Goal: Task Accomplishment & Management: Manage account settings

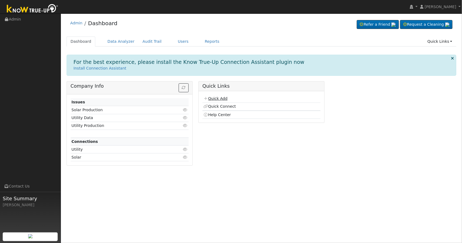
click at [211, 98] on link "Quick Add" at bounding box center [215, 98] width 24 height 4
click at [90, 150] on td "Utility" at bounding box center [120, 150] width 99 height 8
click at [185, 147] on icon at bounding box center [185, 149] width 5 height 4
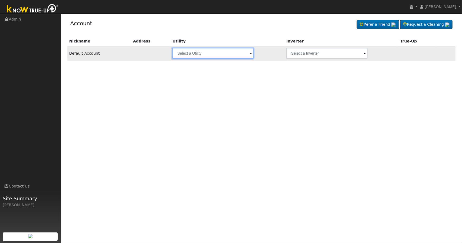
click at [193, 58] on input "text" at bounding box center [212, 53] width 81 height 11
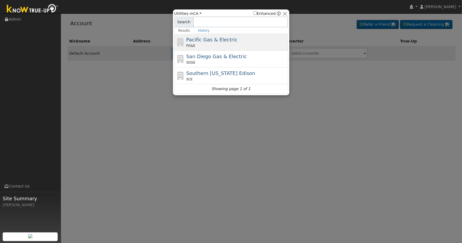
click at [238, 40] on div "Pacific Gas & Electric PG&E" at bounding box center [236, 42] width 100 height 12
type input "PG&E"
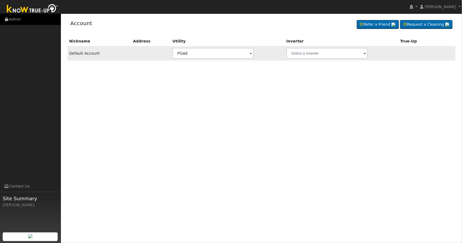
click at [28, 17] on link "Admin" at bounding box center [30, 19] width 61 height 11
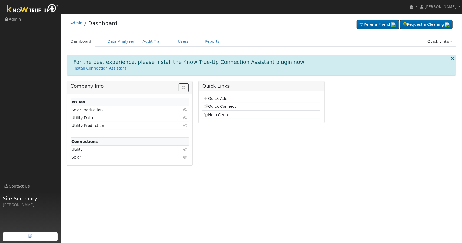
click at [184, 116] on icon at bounding box center [185, 118] width 5 height 4
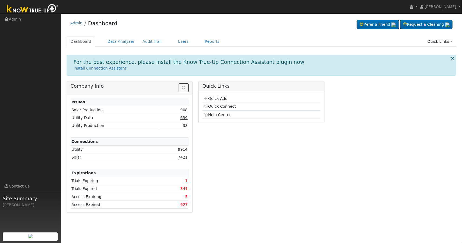
click at [185, 117] on link "639" at bounding box center [183, 118] width 7 height 4
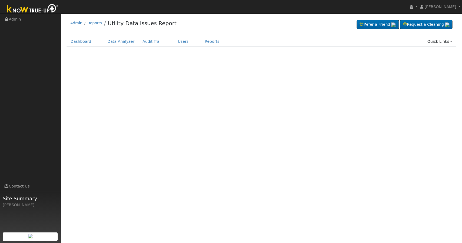
select select "9"
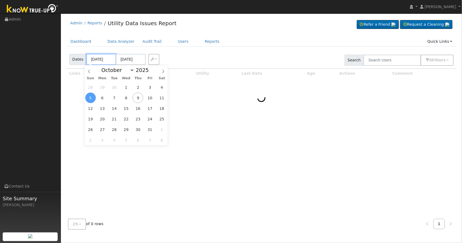
click at [105, 62] on input "10/05/2025" at bounding box center [101, 59] width 30 height 11
click at [135, 95] on span "9" at bounding box center [138, 98] width 11 height 11
type input "10/09/2025"
type input "10/12/2025"
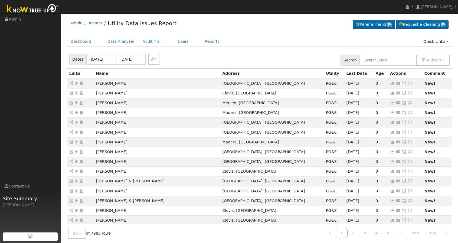
click at [80, 25] on li "Admin" at bounding box center [76, 24] width 12 height 8
click at [80, 23] on link "Admin" at bounding box center [76, 23] width 12 height 4
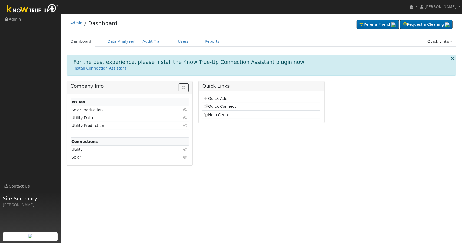
click at [215, 99] on link "Quick Add" at bounding box center [215, 98] width 24 height 4
click at [175, 39] on link "Users" at bounding box center [183, 42] width 19 height 10
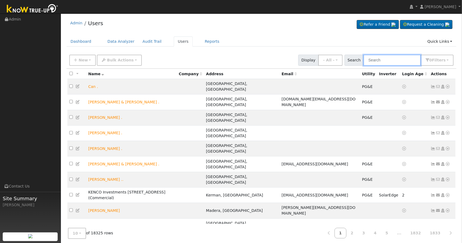
click at [380, 60] on input "text" at bounding box center [391, 60] width 57 height 11
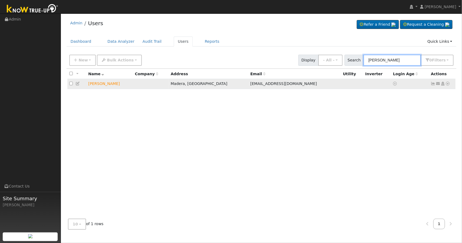
type input "teresa trumbo"
click at [107, 86] on td "Teresa Trumbo" at bounding box center [109, 84] width 47 height 10
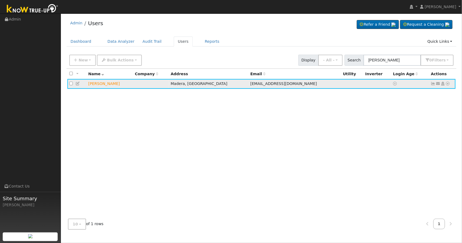
click at [80, 84] on icon at bounding box center [78, 84] width 5 height 4
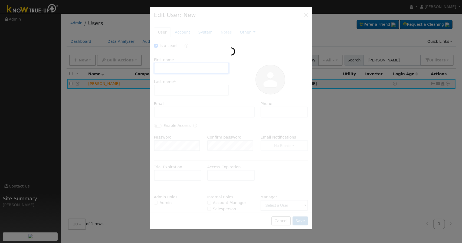
checkbox input "true"
type input "Teresa"
type input "Trumbo"
type input "htrumbo969@gmail.com"
type input "559-377-2450"
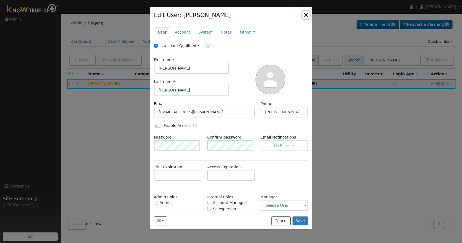
click at [305, 12] on button "button" at bounding box center [306, 15] width 8 height 8
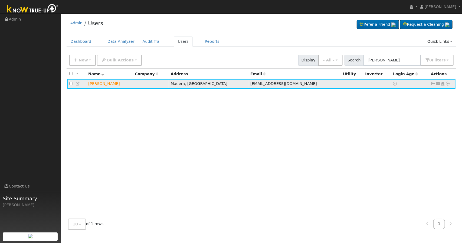
click at [442, 82] on icon at bounding box center [442, 84] width 5 height 4
